Goal: Information Seeking & Learning: Check status

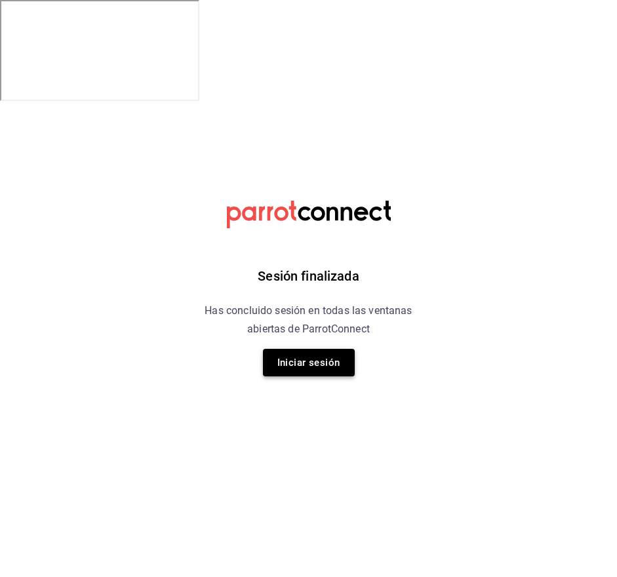
click at [332, 356] on button "Iniciar sesión" at bounding box center [309, 363] width 92 height 28
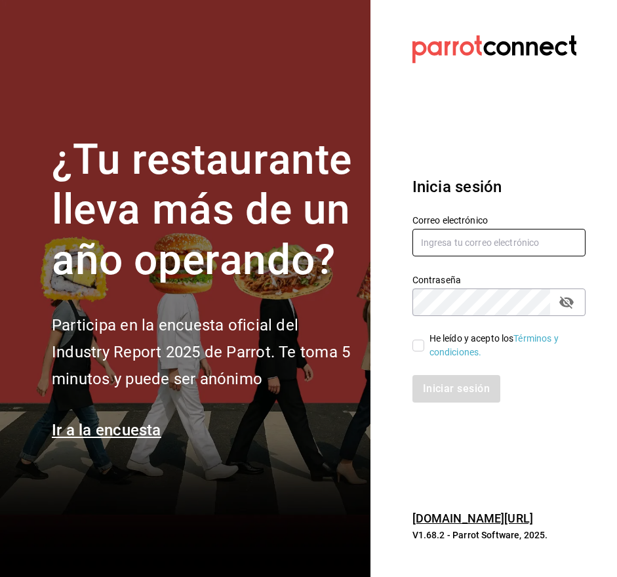
type input "[EMAIL_ADDRESS][DOMAIN_NAME]"
click at [422, 346] on input "He leído y acepto los Términos y condiciones." at bounding box center [418, 345] width 12 height 12
checkbox input "true"
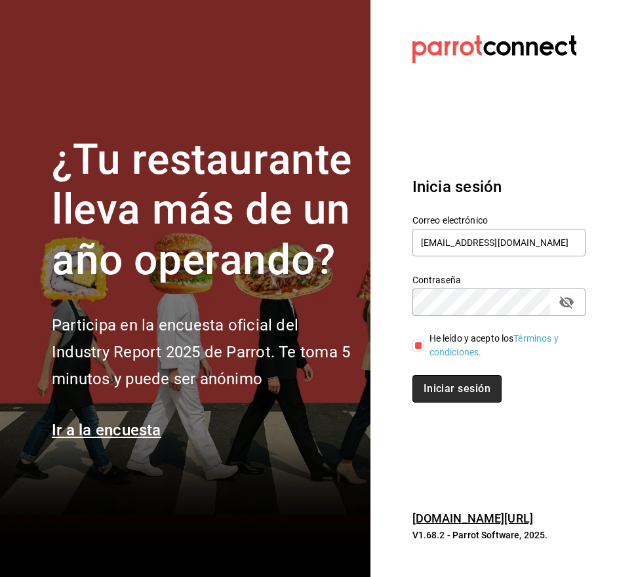
click at [454, 398] on button "Iniciar sesión" at bounding box center [456, 389] width 89 height 28
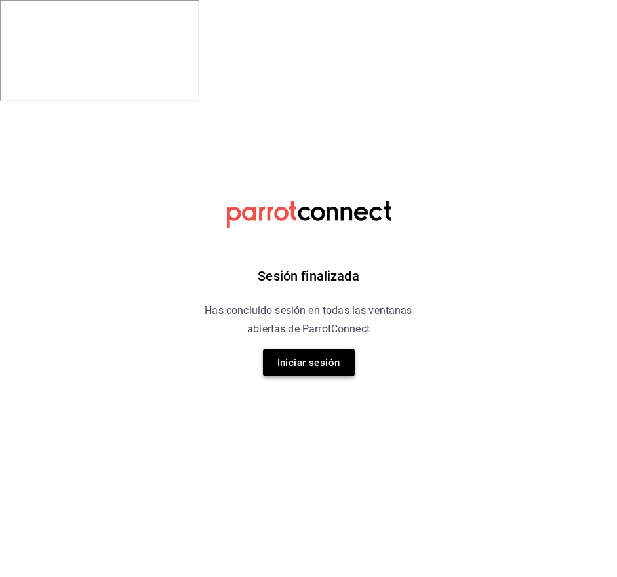
click at [305, 368] on button "Iniciar sesión" at bounding box center [309, 363] width 92 height 28
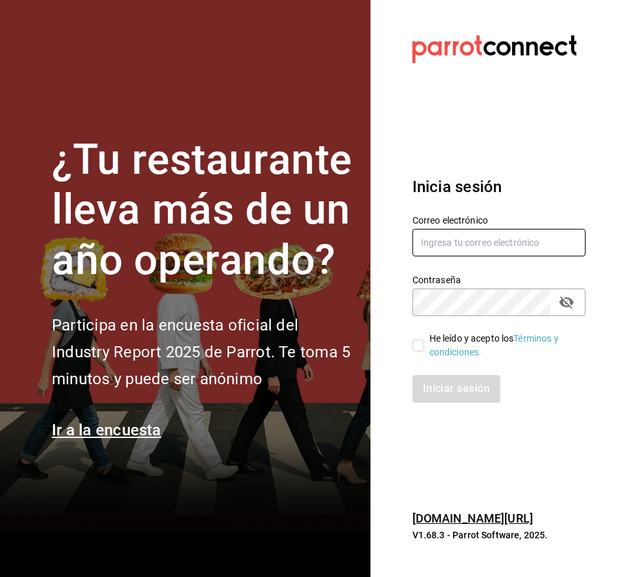
type input "nicobeschenone@gmail.com"
click at [419, 341] on input "He leído y acepto los Términos y condiciones." at bounding box center [418, 345] width 12 height 12
checkbox input "true"
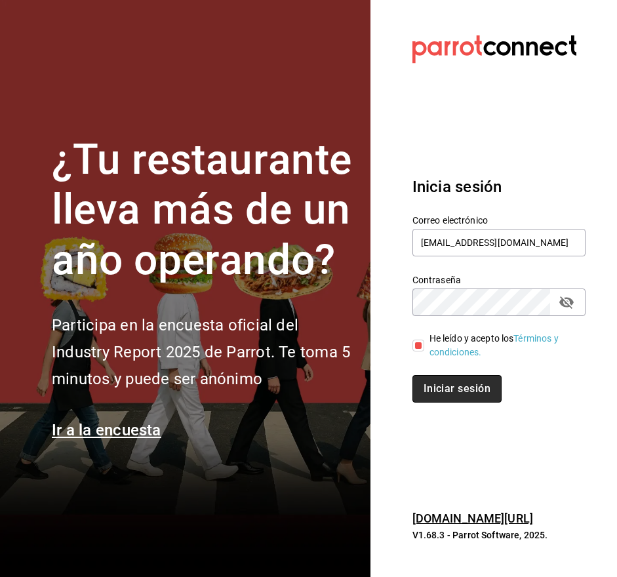
click at [439, 389] on button "Iniciar sesión" at bounding box center [456, 389] width 89 height 28
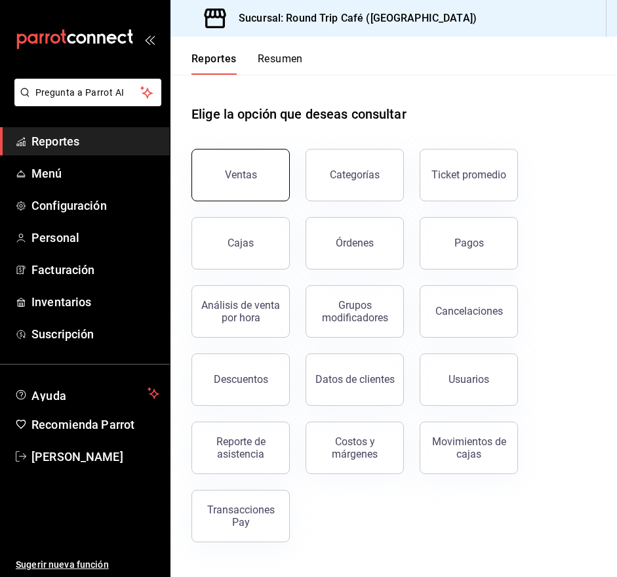
click at [263, 184] on button "Ventas" at bounding box center [240, 175] width 98 height 52
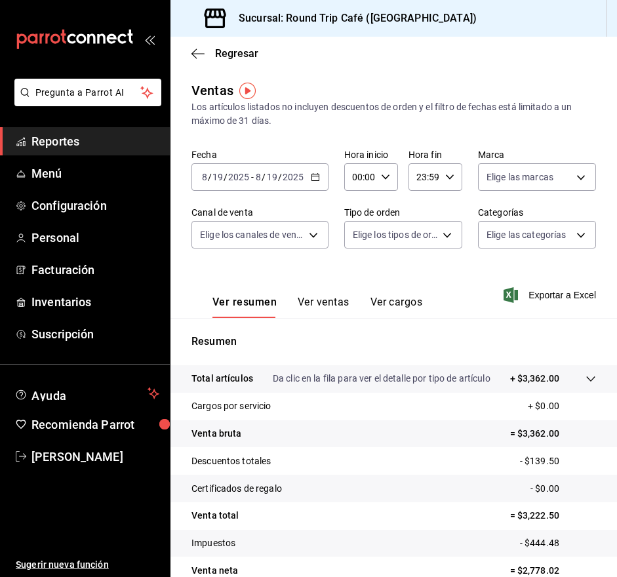
click at [315, 176] on icon "button" at bounding box center [315, 176] width 9 height 9
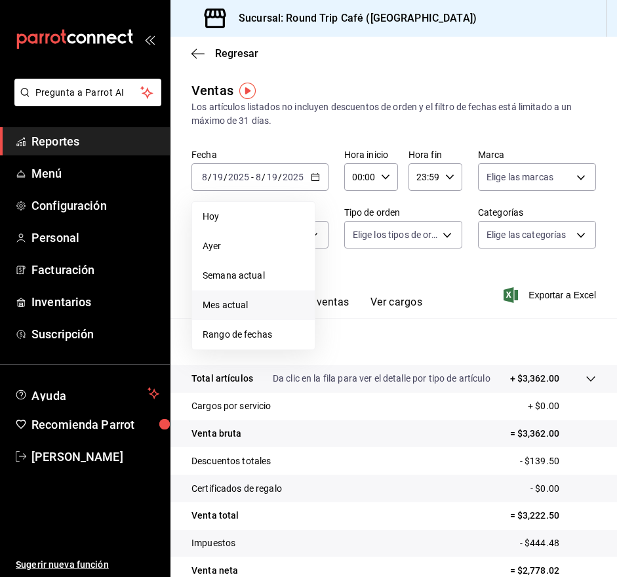
click at [251, 296] on li "Mes actual" at bounding box center [253, 304] width 123 height 29
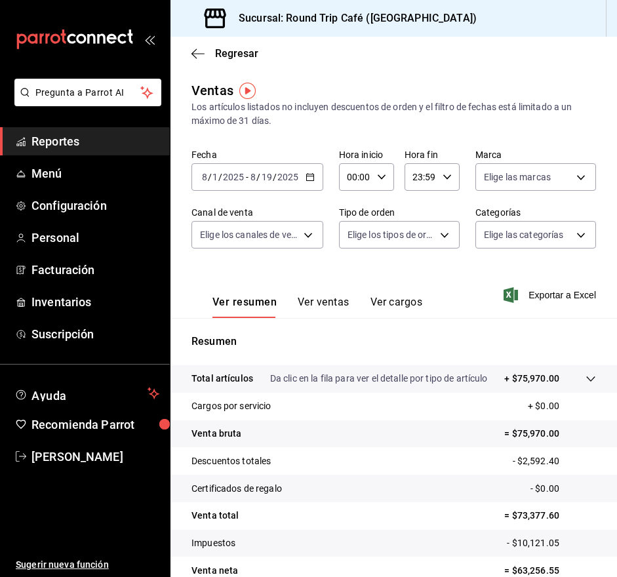
click at [335, 302] on button "Ver ventas" at bounding box center [324, 307] width 52 height 22
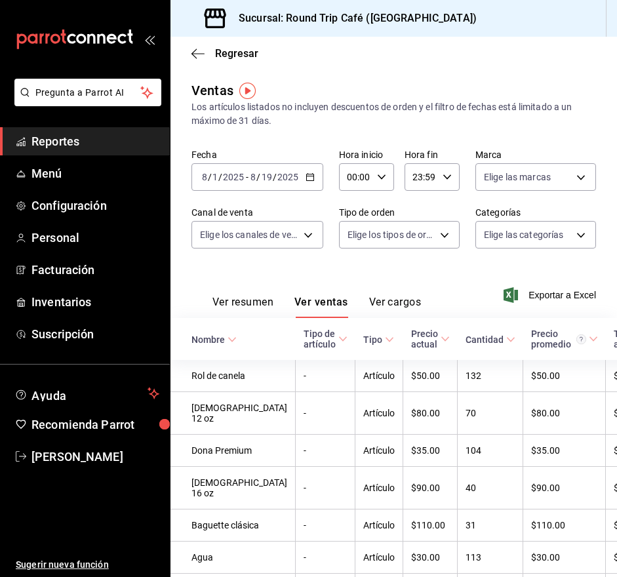
click at [237, 299] on button "Ver resumen" at bounding box center [242, 307] width 61 height 22
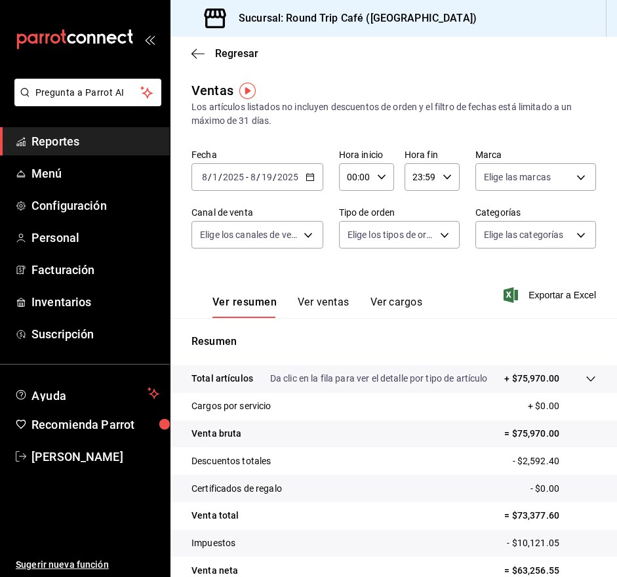
scroll to position [65, 0]
